Goal: Use online tool/utility: Use online tool/utility

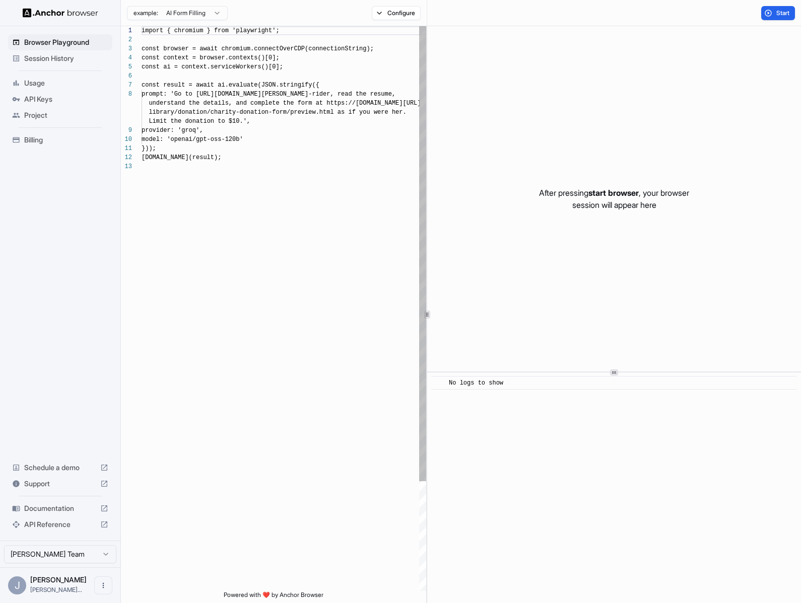
scroll to position [63, 0]
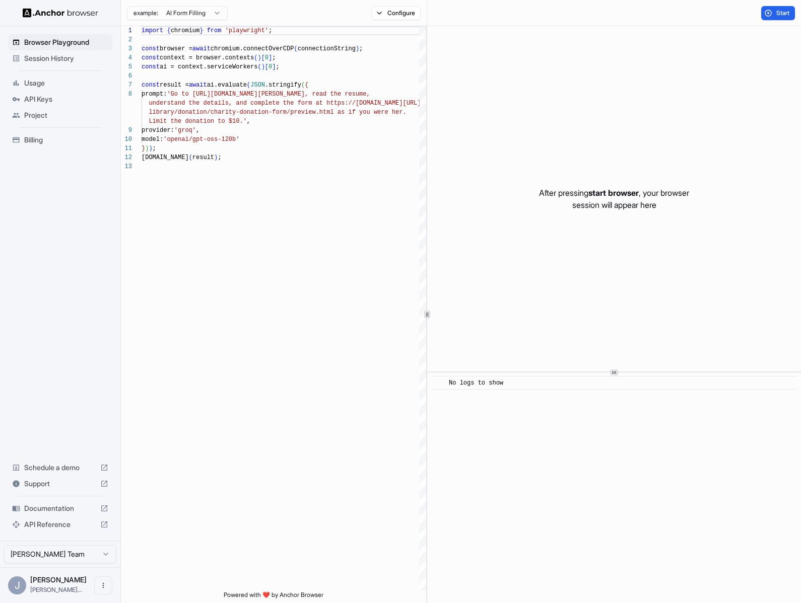
click at [194, 13] on html "Browser Playground Session History Usage API Keys Project Billing Schedule a de…" at bounding box center [400, 301] width 801 height 603
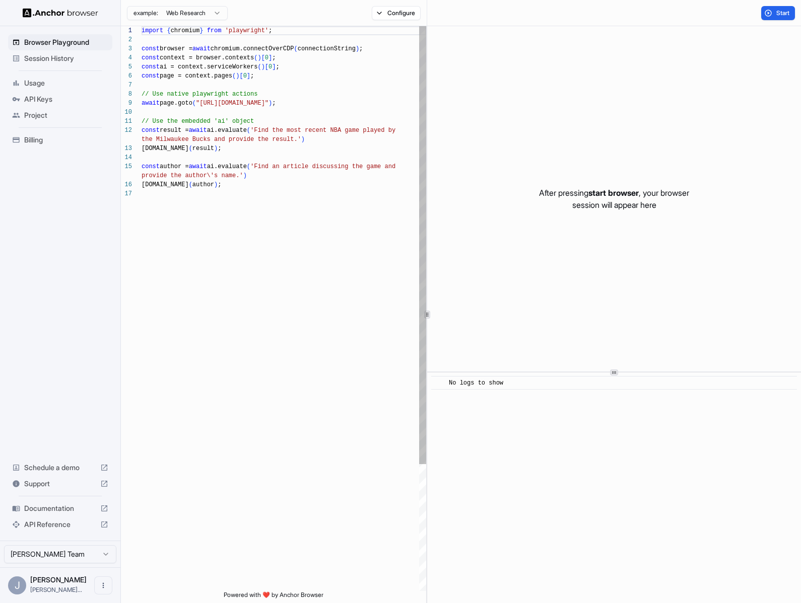
scroll to position [73, 0]
drag, startPoint x: 203, startPoint y: 103, endPoint x: 311, endPoint y: 102, distance: 108.3
click at [311, 102] on div "import { chromium } from 'playwright' ; const browser = await chromium.connectO…" at bounding box center [284, 390] width 285 height 728
type textarea "**********"
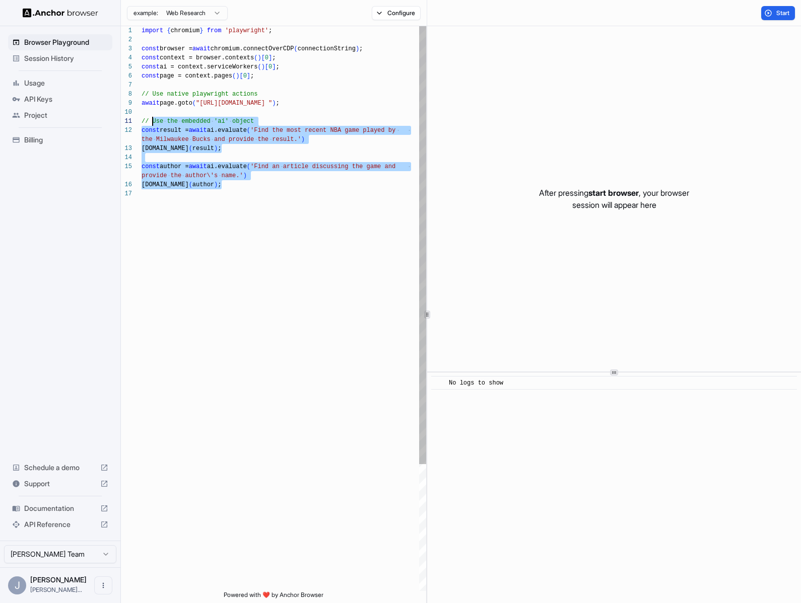
scroll to position [0, 0]
drag, startPoint x: 261, startPoint y: 181, endPoint x: 137, endPoint y: 120, distance: 138.5
click at [142, 120] on div "import { chromium } from 'playwright' ; const browser = await chromium.connectO…" at bounding box center [284, 390] width 285 height 728
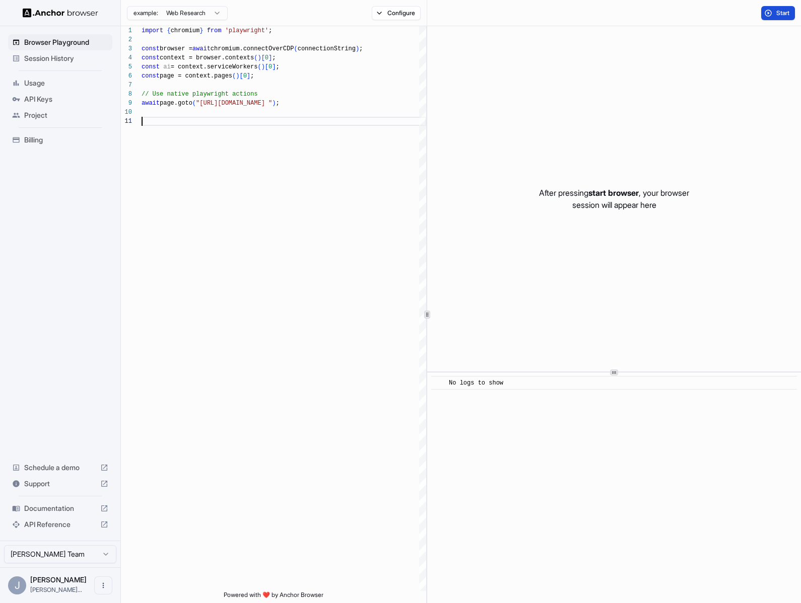
click at [783, 10] on span "Start" at bounding box center [783, 13] width 14 height 8
click at [385, 15] on button "Configure" at bounding box center [396, 13] width 49 height 14
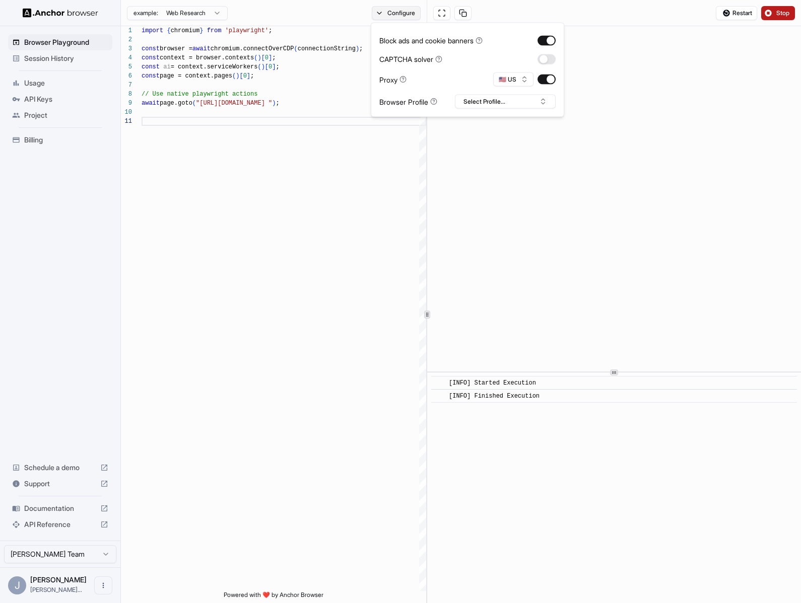
click at [410, 9] on button "Configure" at bounding box center [396, 13] width 49 height 14
drag, startPoint x: 768, startPoint y: 17, endPoint x: 729, endPoint y: 24, distance: 40.0
click at [768, 17] on button "Stop" at bounding box center [778, 13] width 34 height 14
